Goal: Task Accomplishment & Management: Use online tool/utility

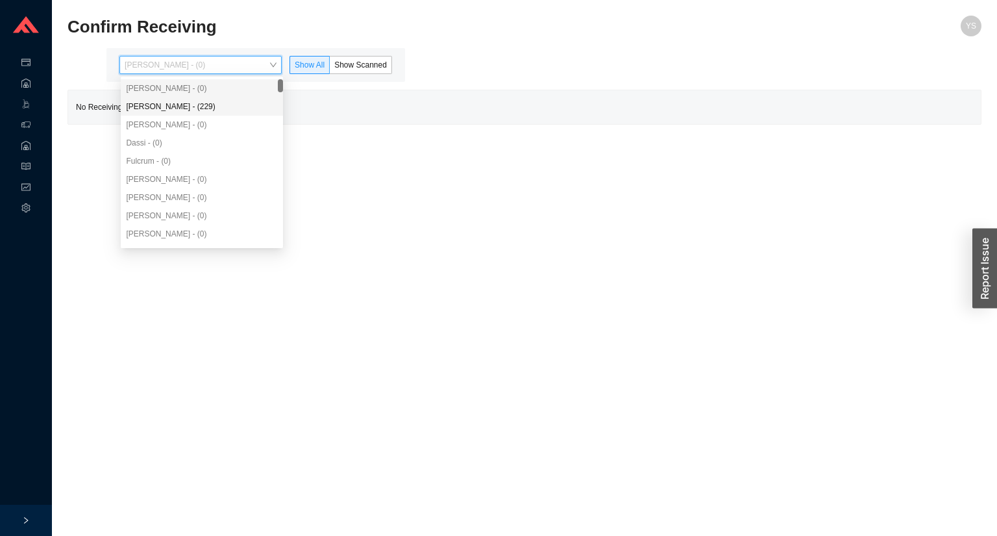
click at [177, 101] on div "[PERSON_NAME] - (229)" at bounding box center [202, 107] width 152 height 12
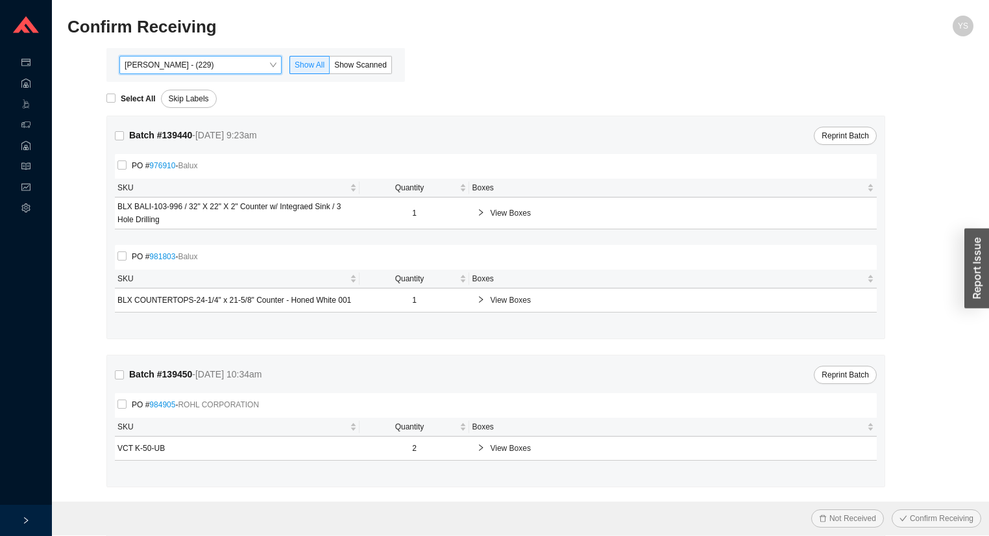
click at [351, 75] on div "[PERSON_NAME] - (229) [PERSON_NAME] - (229) Show All Show Scanned" at bounding box center [255, 65] width 299 height 34
click at [348, 65] on span "Show Scanned" at bounding box center [360, 64] width 53 height 9
click at [330, 68] on input "Show Scanned" at bounding box center [330, 68] width 0 height 0
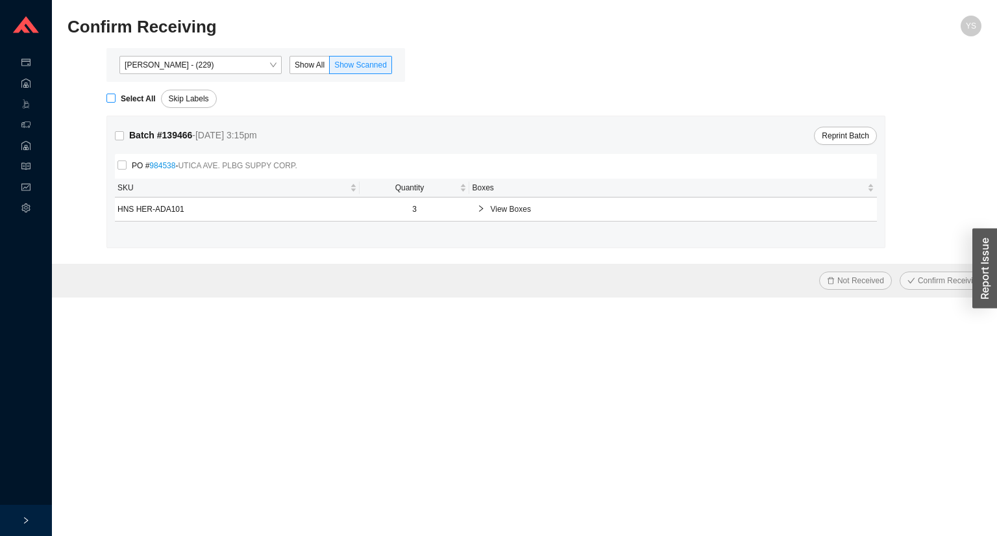
click at [117, 93] on span "Select All" at bounding box center [138, 98] width 45 height 13
click at [116, 93] on input "Select All" at bounding box center [110, 97] width 9 height 9
checkbox input "true"
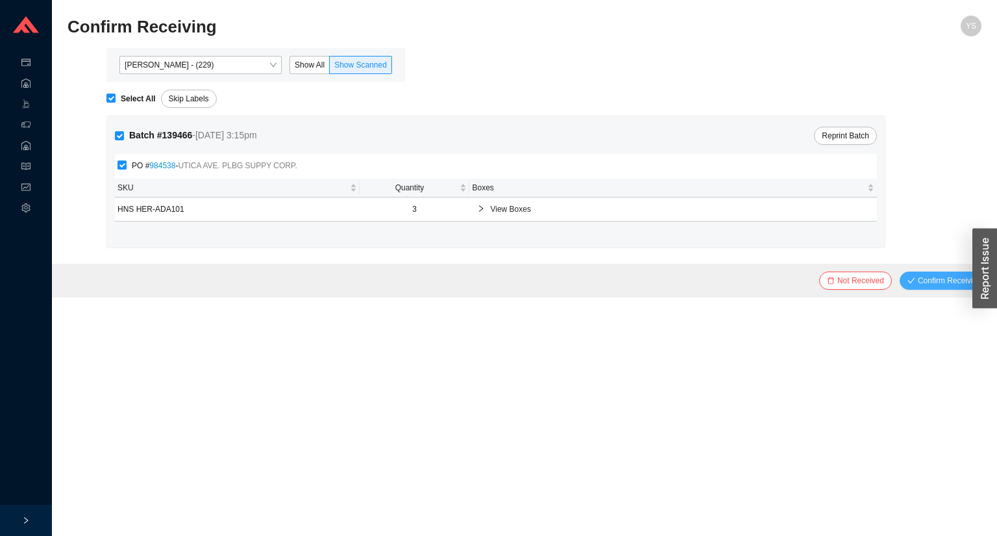
click at [928, 279] on span "Confirm Receiving" at bounding box center [950, 280] width 64 height 13
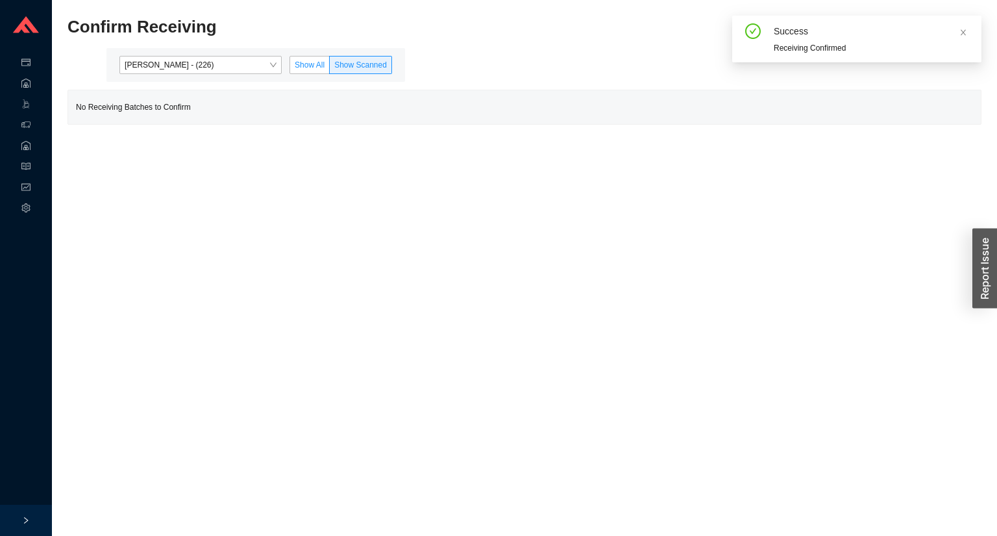
click at [296, 58] on label "Show All" at bounding box center [310, 65] width 40 height 18
click at [290, 68] on input "Show All" at bounding box center [290, 68] width 0 height 0
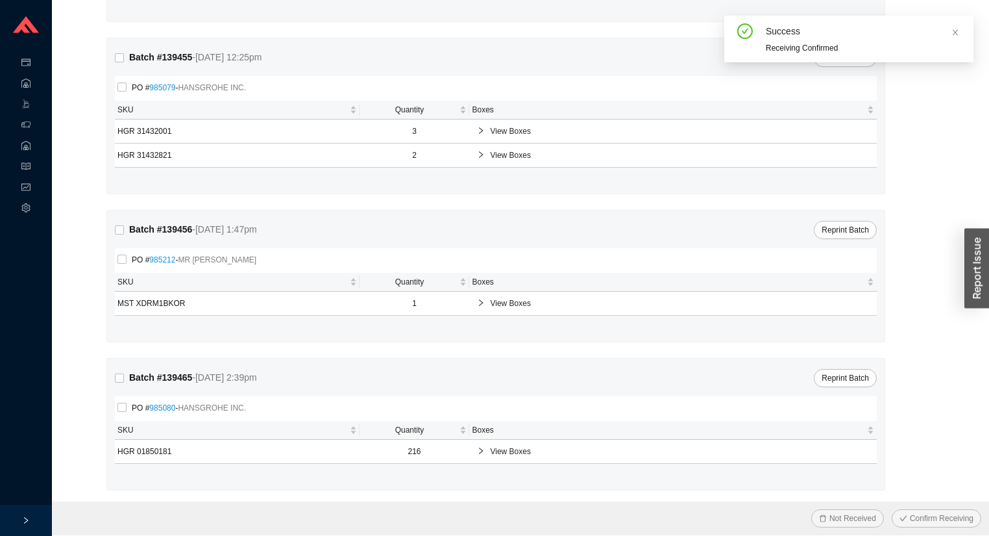
scroll to position [465, 0]
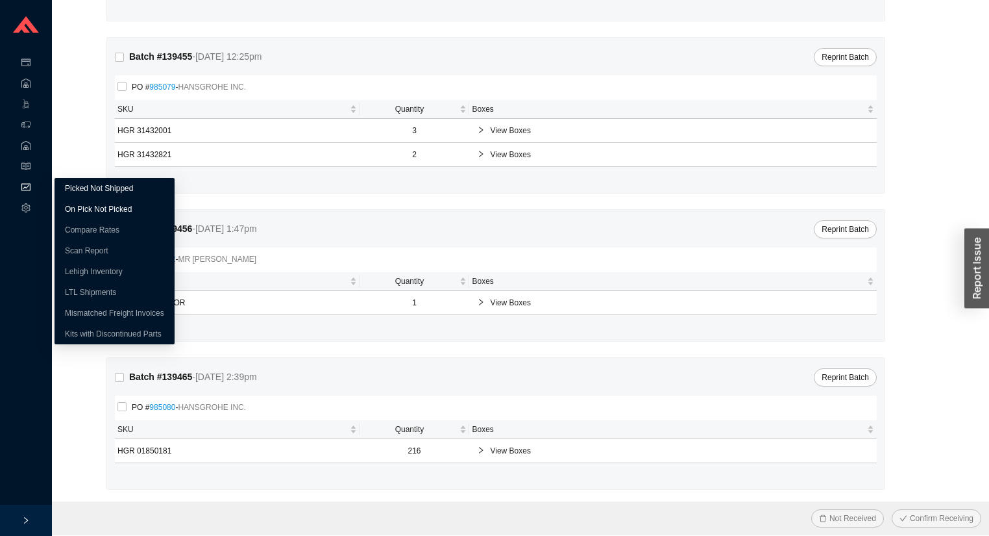
click at [80, 204] on link "On Pick Not Picked" at bounding box center [98, 208] width 67 height 9
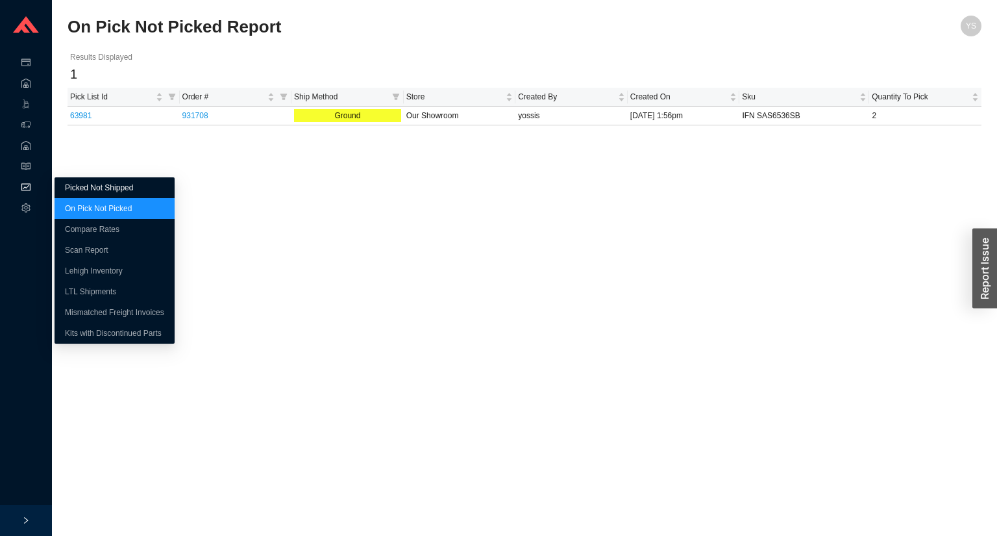
click at [72, 185] on link "Picked Not Shipped" at bounding box center [99, 187] width 68 height 9
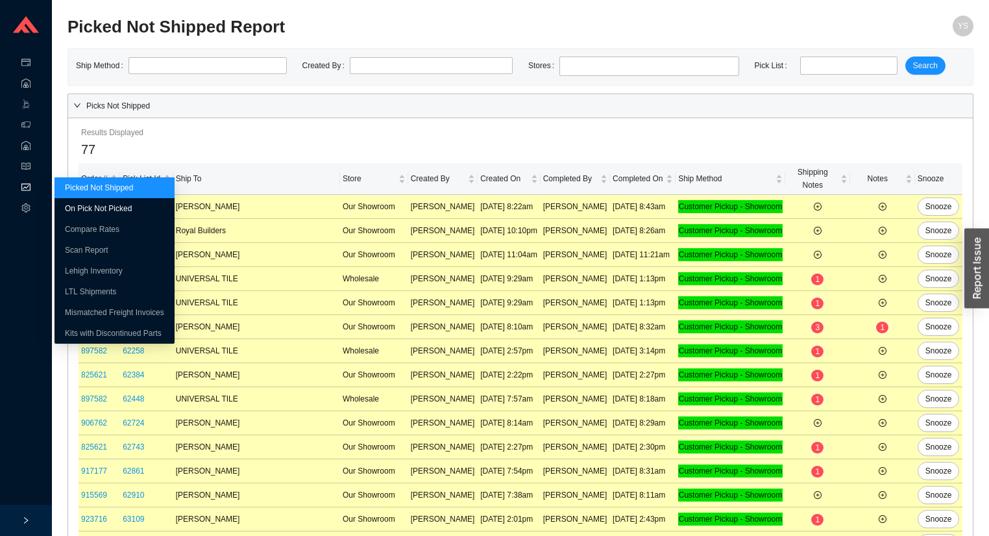
click at [82, 204] on link "On Pick Not Picked" at bounding box center [98, 208] width 67 height 9
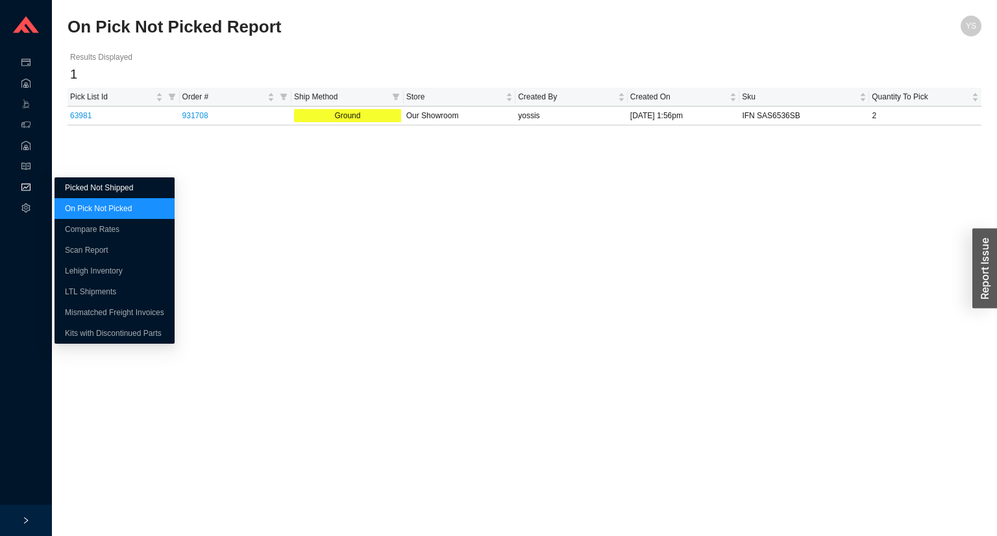
click at [85, 183] on link "Picked Not Shipped" at bounding box center [99, 187] width 68 height 9
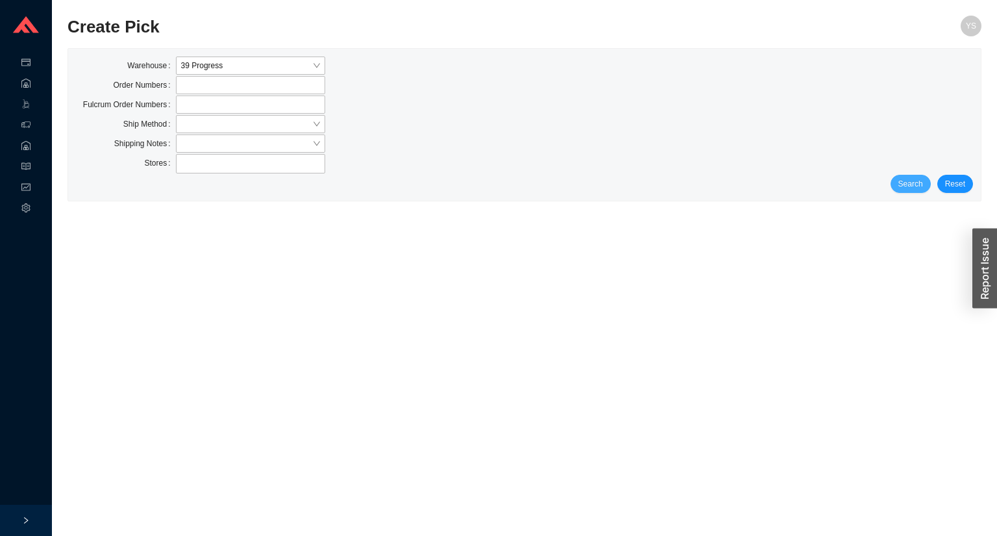
click at [909, 184] on span "Search" at bounding box center [910, 183] width 25 height 13
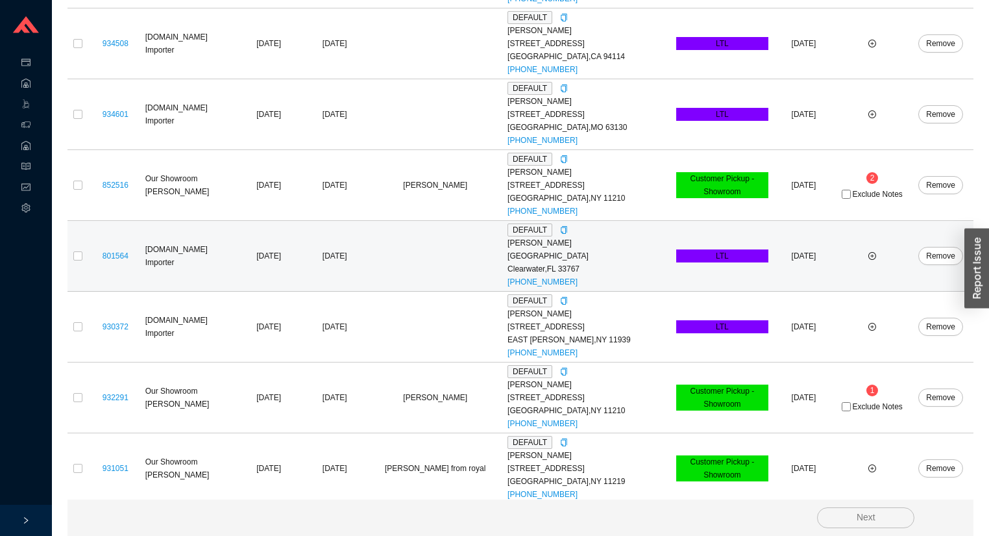
scroll to position [325, 0]
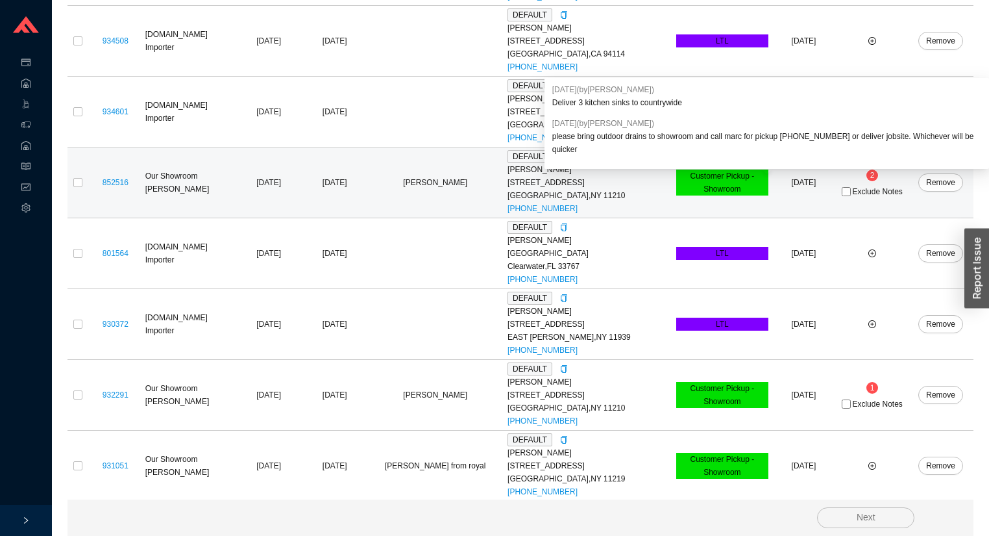
click at [867, 190] on span "Exclude Notes" at bounding box center [877, 192] width 50 height 8
click at [851, 190] on input "Exclude Notes" at bounding box center [846, 191] width 9 height 9
checkbox input "true"
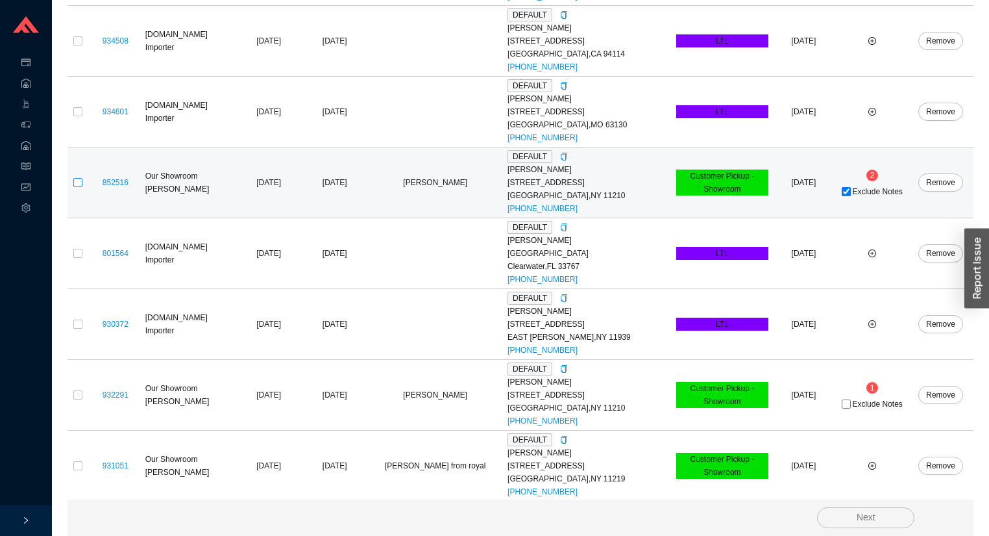
click at [75, 179] on input "checkbox" at bounding box center [77, 182] width 9 height 9
checkbox input "true"
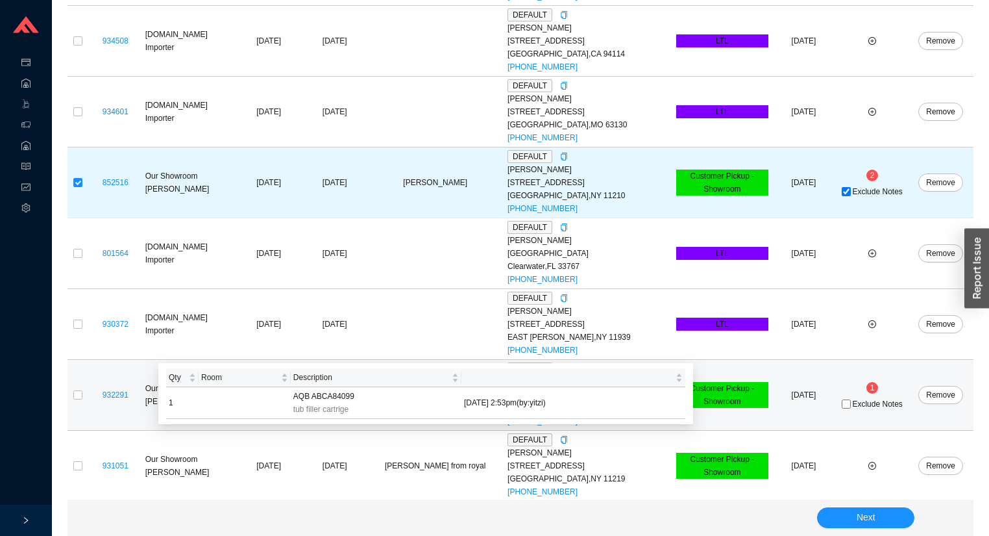
click at [93, 390] on div "932291" at bounding box center [115, 394] width 49 height 13
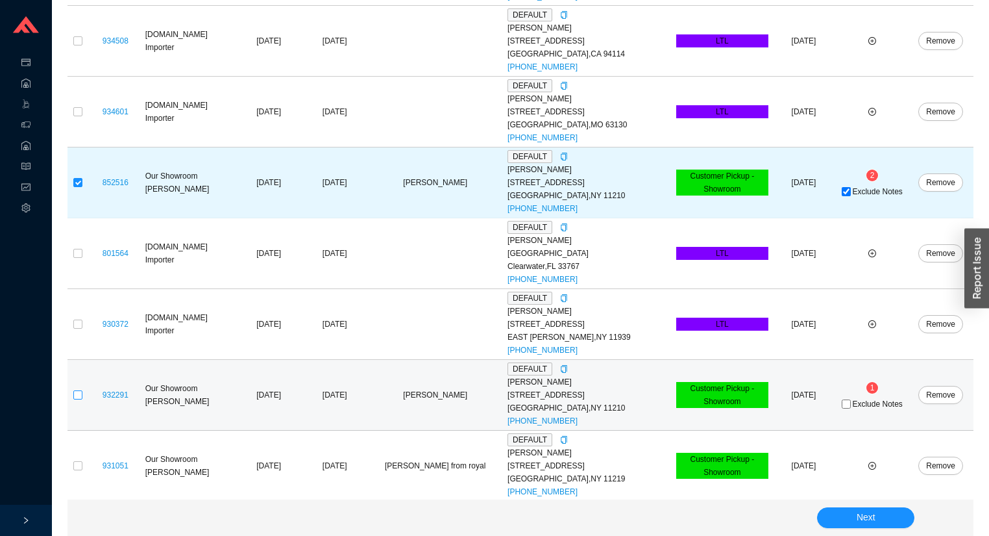
click at [80, 392] on input "checkbox" at bounding box center [77, 394] width 9 height 9
checkbox input "true"
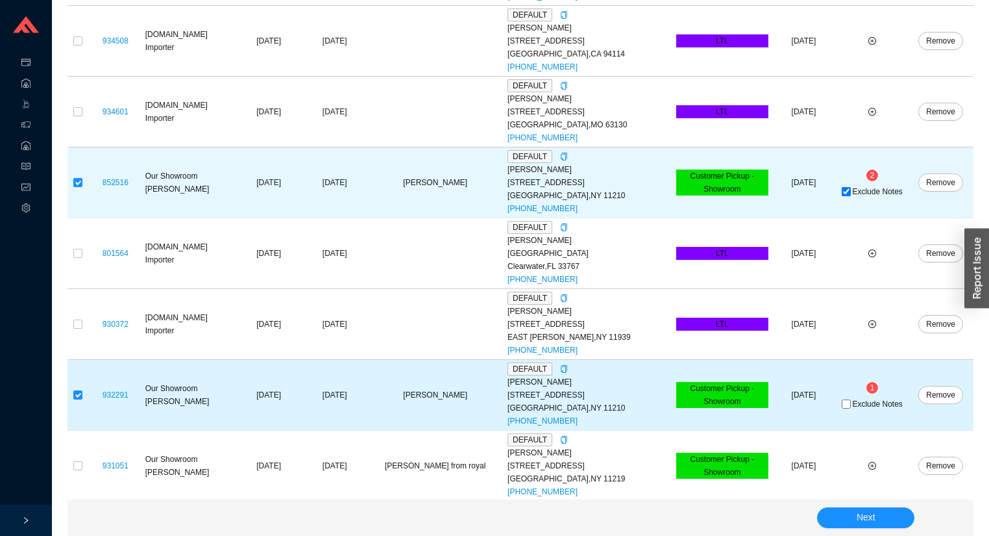
click at [861, 405] on span "Exclude Notes" at bounding box center [877, 404] width 50 height 8
click at [851, 405] on input "Exclude Notes" at bounding box center [846, 403] width 9 height 9
checkbox input "true"
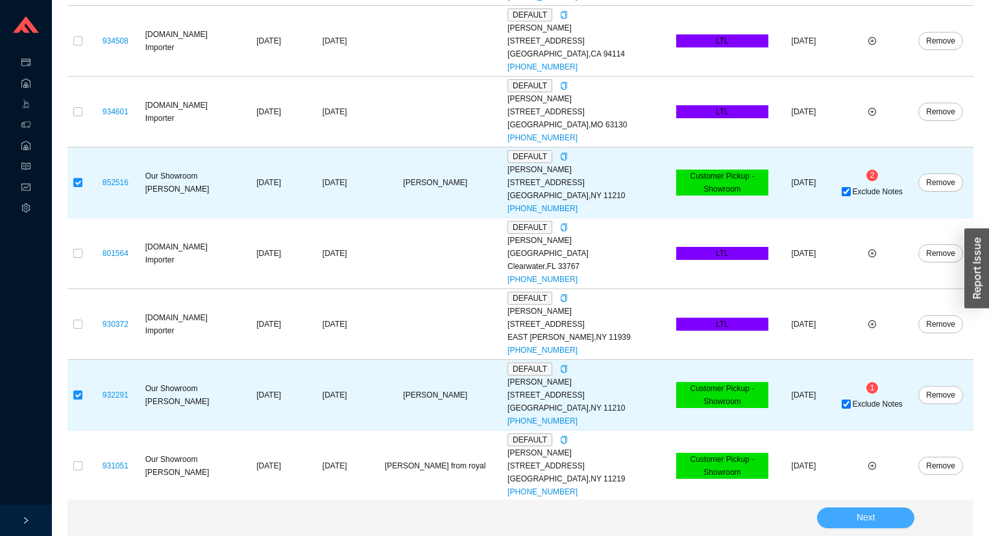
click at [872, 519] on span "Next" at bounding box center [866, 517] width 19 height 15
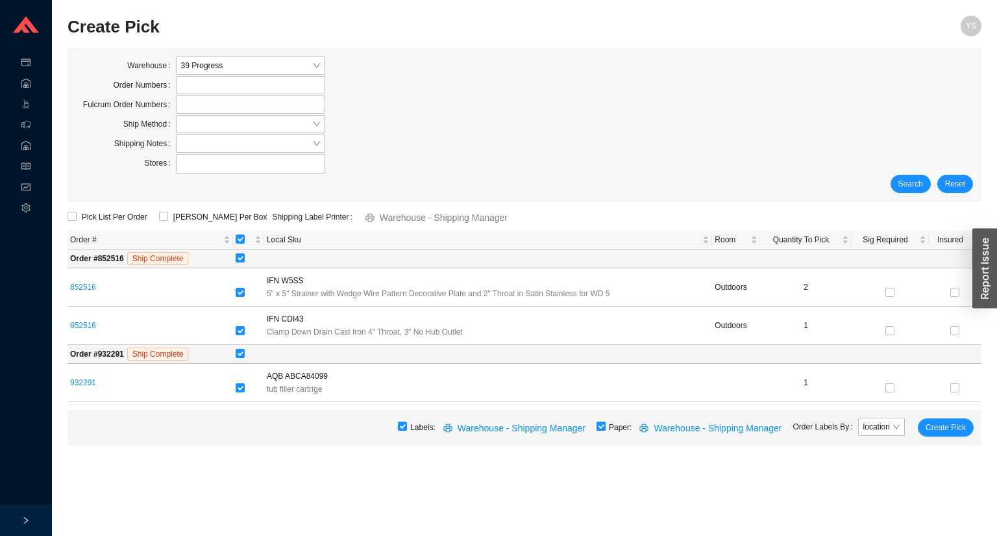
click at [606, 428] on input "checkbox" at bounding box center [601, 425] width 9 height 9
checkbox input "false"
click at [937, 435] on div "Labels: Warehouse - Shipping Manager Paper: Warehouse - Shipping Manager Order …" at bounding box center [525, 427] width 914 height 35
click at [934, 424] on span "Create Pick" at bounding box center [946, 427] width 40 height 13
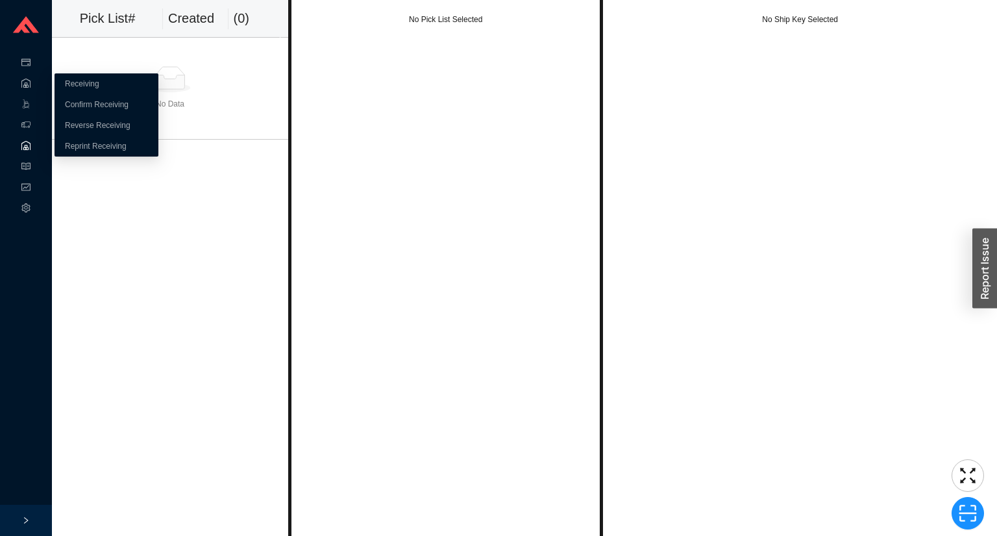
drag, startPoint x: 25, startPoint y: 140, endPoint x: 22, endPoint y: 153, distance: 12.6
click at [23, 151] on span ".warehouse_svg__a{fill:none;stroke:currentColor;stroke-linecap:round;stroke-lin…" at bounding box center [25, 146] width 9 height 21
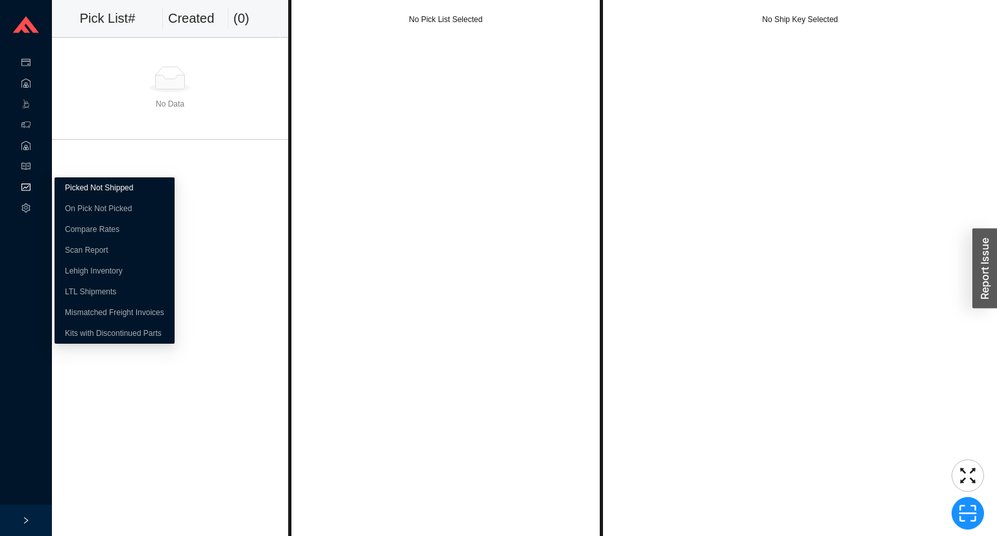
click at [103, 192] on link "Picked Not Shipped" at bounding box center [99, 187] width 68 height 9
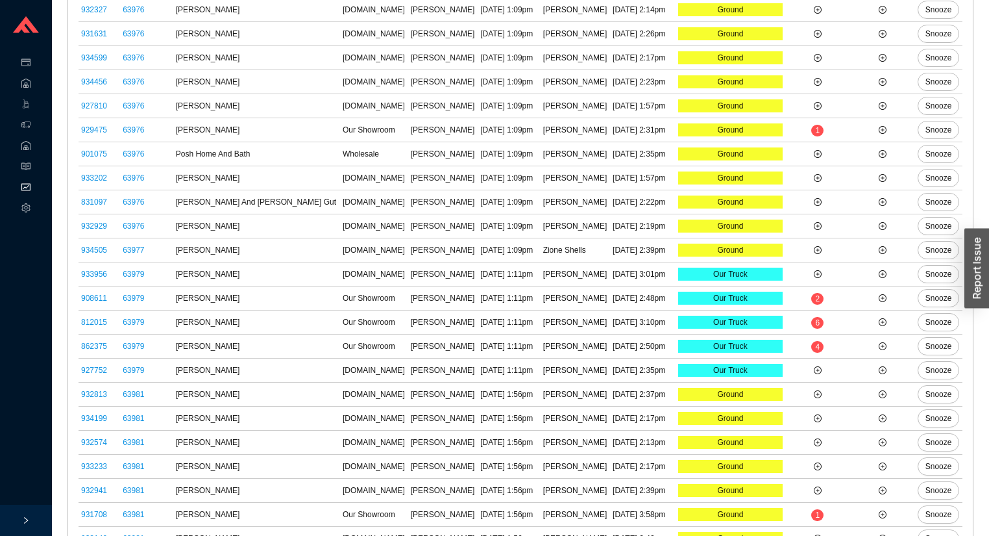
scroll to position [1313, 0]
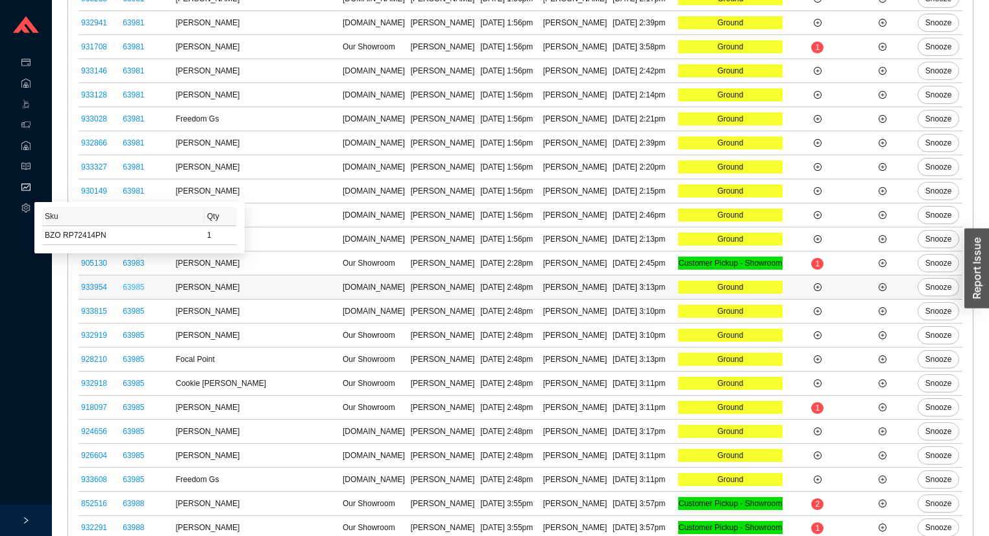
click at [129, 282] on link "63985" at bounding box center [133, 286] width 21 height 9
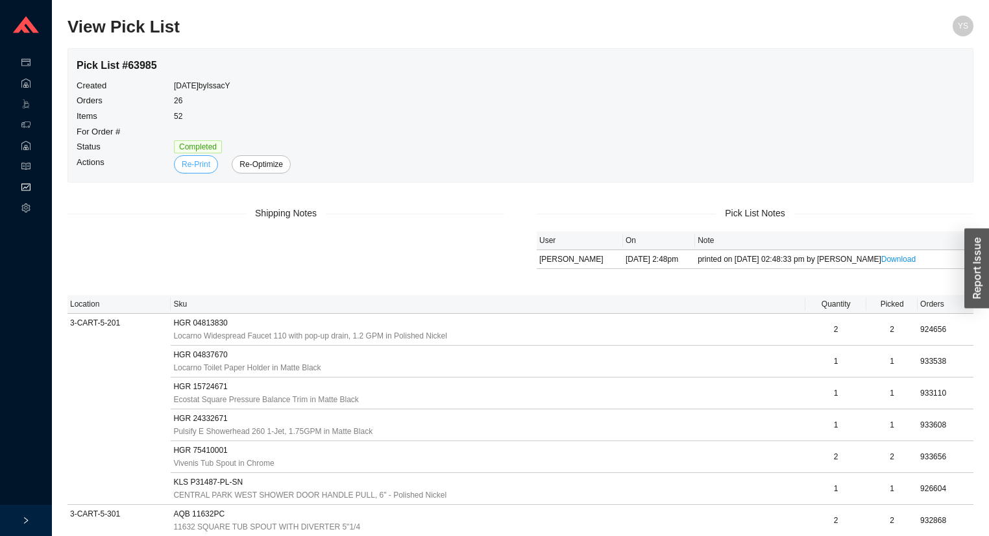
click at [203, 164] on span "Re-Print" at bounding box center [196, 164] width 29 height 13
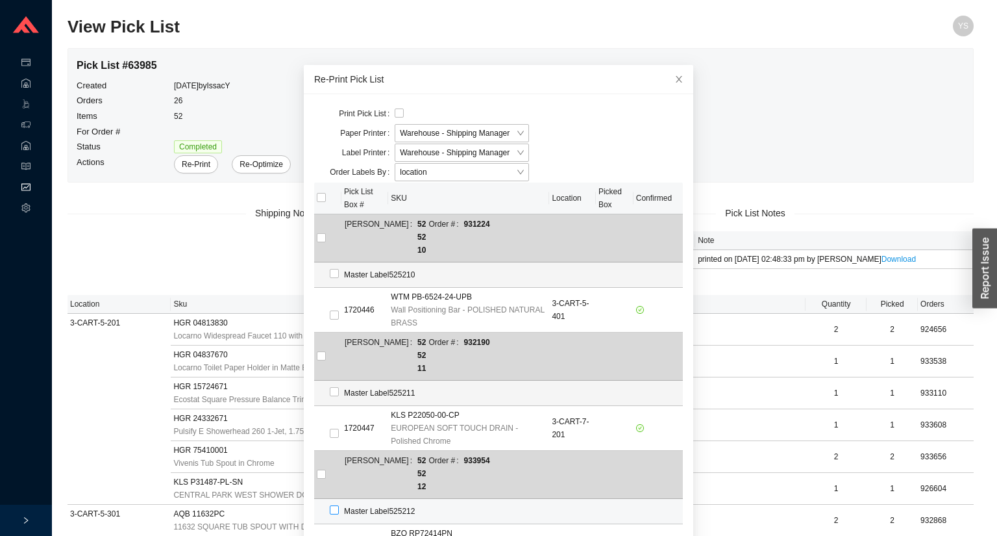
click at [330, 505] on input "checkbox" at bounding box center [334, 509] width 9 height 9
checkbox input "true"
